Goal: Task Accomplishment & Management: Use online tool/utility

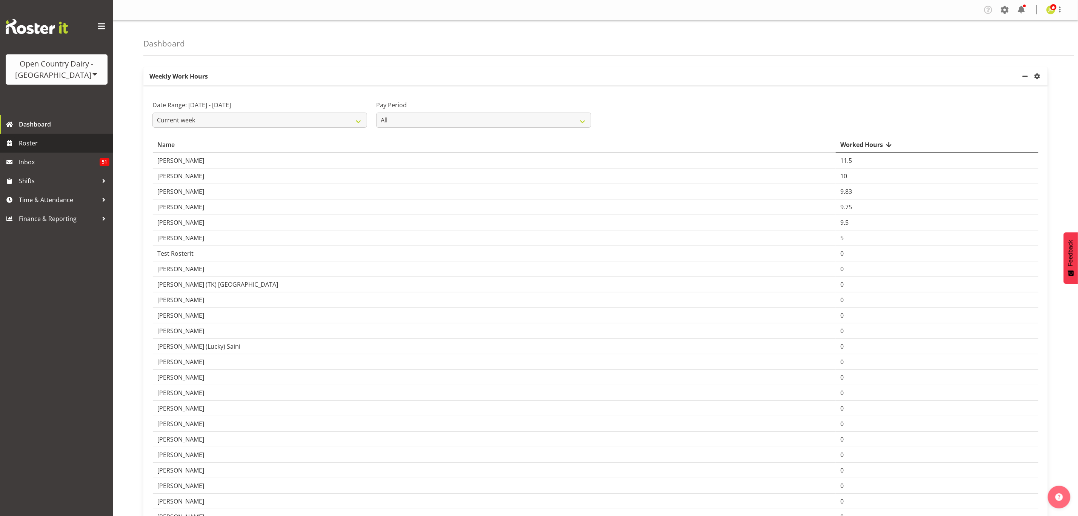
click at [46, 145] on span "Roster" at bounding box center [64, 142] width 91 height 11
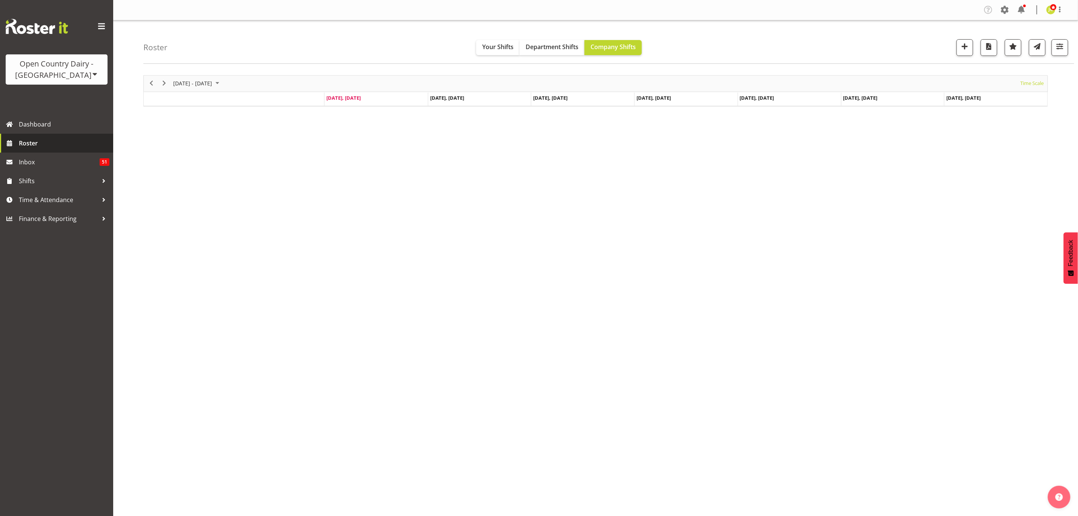
click at [41, 146] on span "Roster" at bounding box center [64, 142] width 91 height 11
click at [1062, 51] on span "button" at bounding box center [1060, 47] width 10 height 10
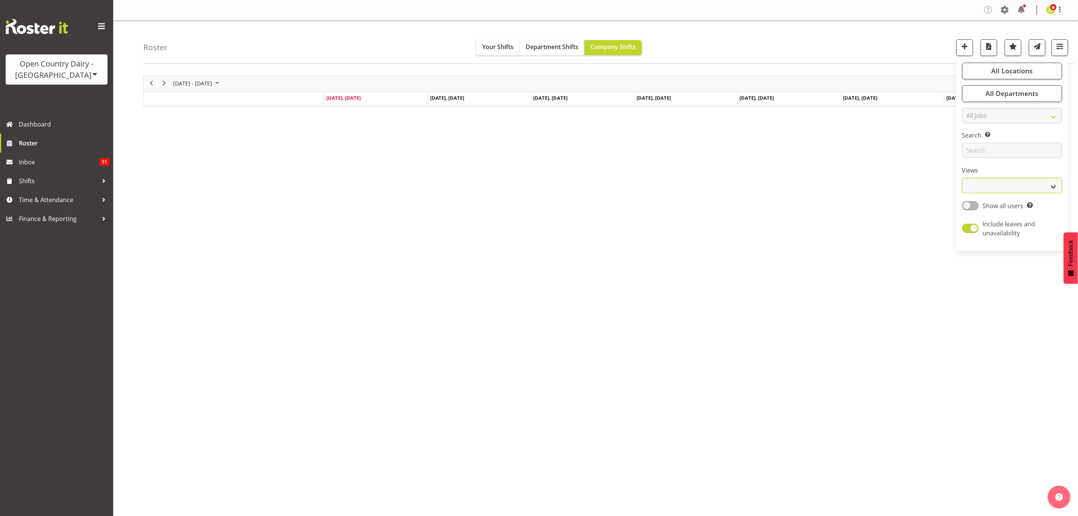
drag, startPoint x: 996, startPoint y: 184, endPoint x: 999, endPoint y: 191, distance: 8.3
click at [995, 184] on select "Staff Role Shift - Horizontal Shift - Vertical Staff - Location" at bounding box center [1012, 185] width 100 height 15
click at [962, 178] on select "Staff Role Shift - Horizontal Shift - Vertical Staff - Location" at bounding box center [1012, 185] width 100 height 15
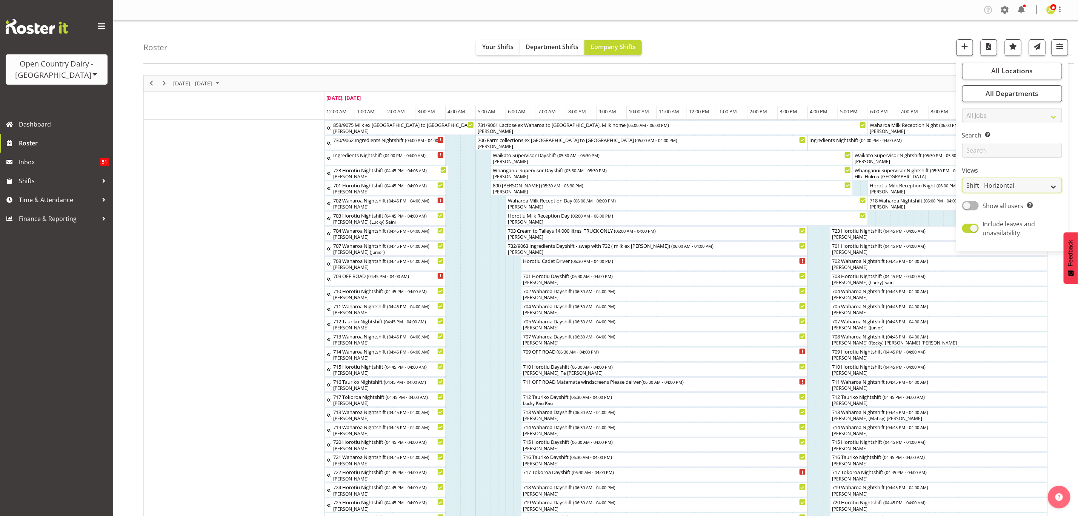
click at [1009, 189] on select "Staff Role Shift - Horizontal Shift - Vertical Staff - Location" at bounding box center [1012, 185] width 100 height 15
click at [962, 178] on select "Staff Role Shift - Horizontal Shift - Vertical Staff - Location" at bounding box center [1012, 185] width 100 height 15
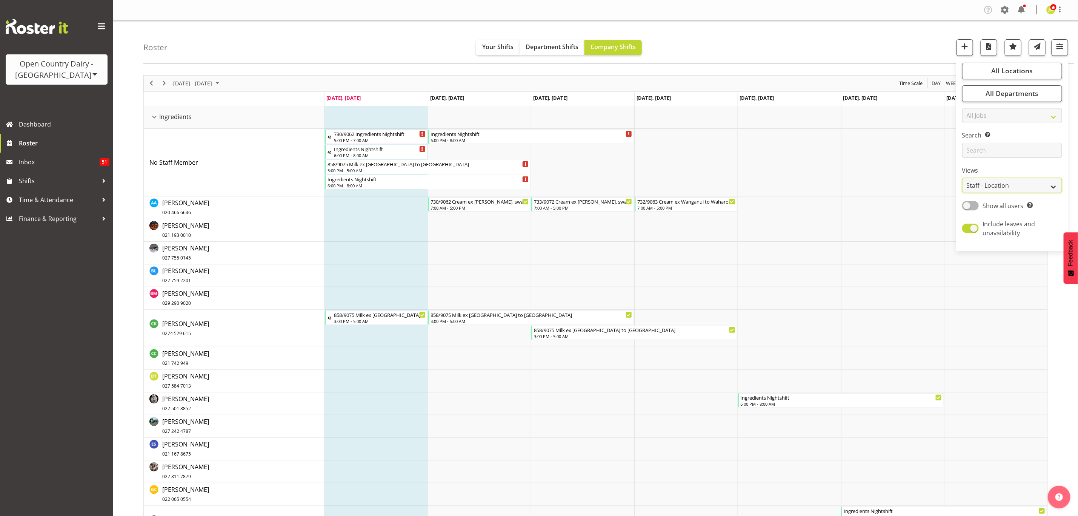
click at [1012, 185] on select "Staff Role Shift - Horizontal Shift - Vertical Staff - Location" at bounding box center [1012, 185] width 100 height 15
select select "shift"
click at [962, 178] on select "Staff Role Shift - Horizontal Shift - Vertical Staff - Location" at bounding box center [1012, 185] width 100 height 15
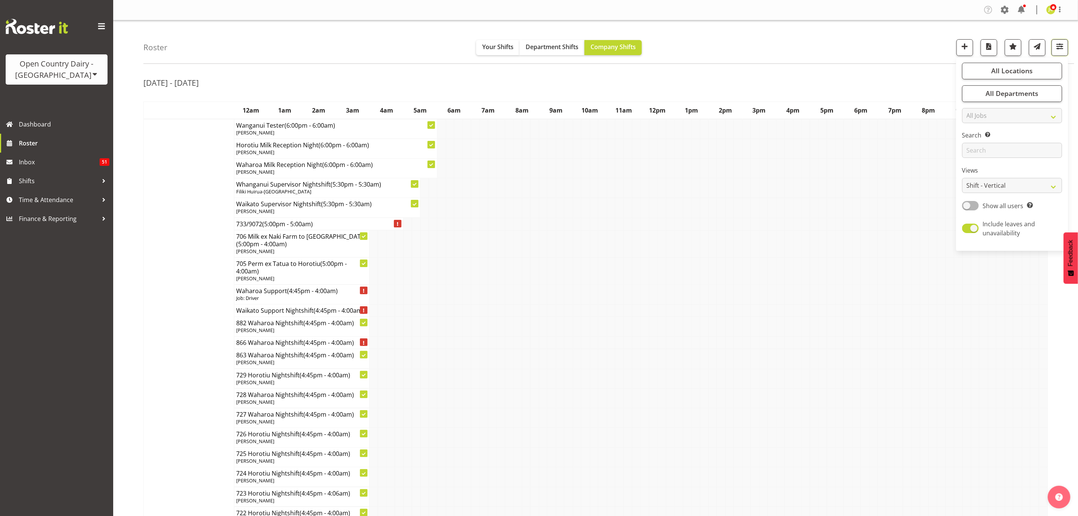
click at [1060, 50] on span "button" at bounding box center [1060, 47] width 10 height 10
click at [1025, 84] on span "button" at bounding box center [1026, 81] width 9 height 9
